Goal: Information Seeking & Learning: Learn about a topic

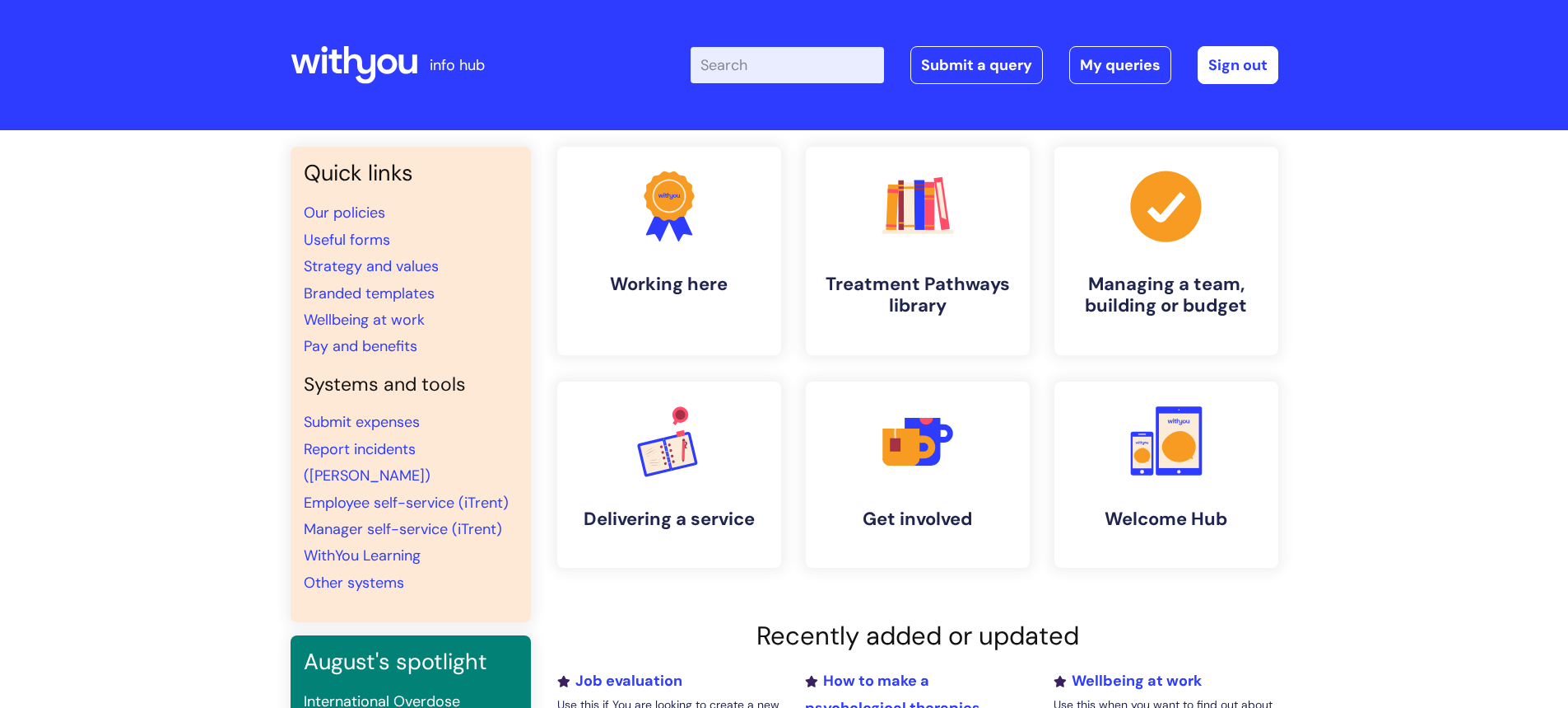
click at [806, 65] on input "Enter your search term here..." at bounding box center [787, 65] width 194 height 37
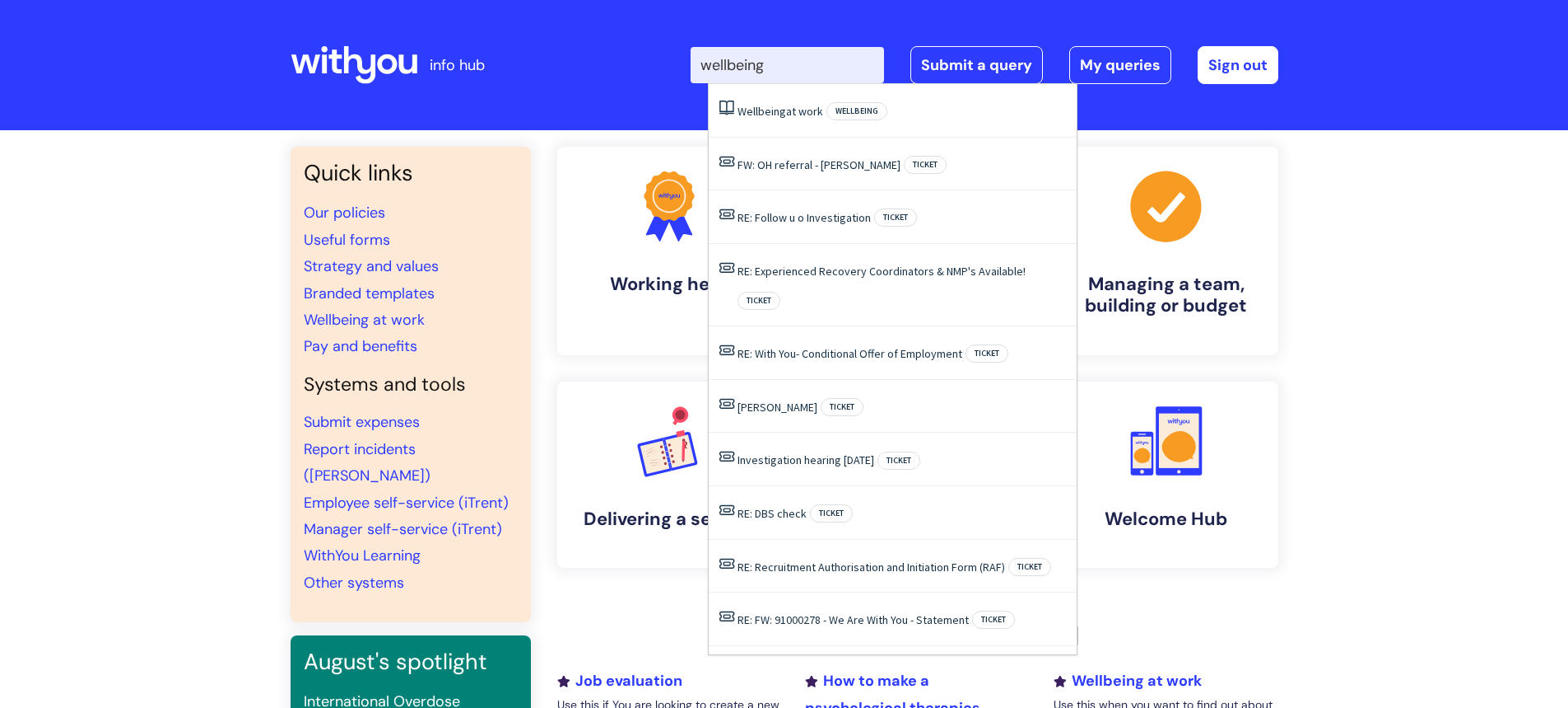
type input "wellbeing"
click button "Search" at bounding box center [0, 0] width 0 height 0
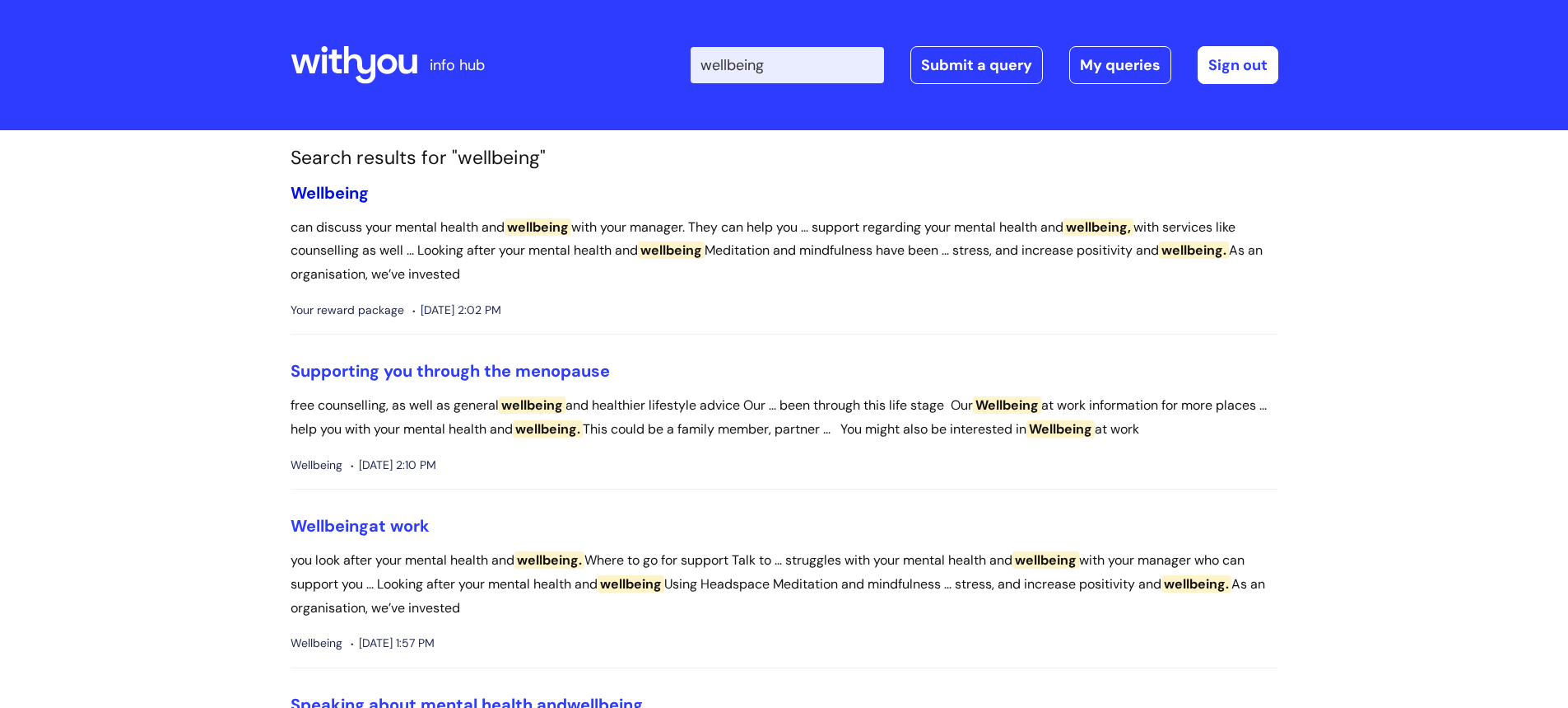
click at [330, 196] on span "Wellbeing" at bounding box center [330, 192] width 79 height 21
